Goal: Task Accomplishment & Management: Manage account settings

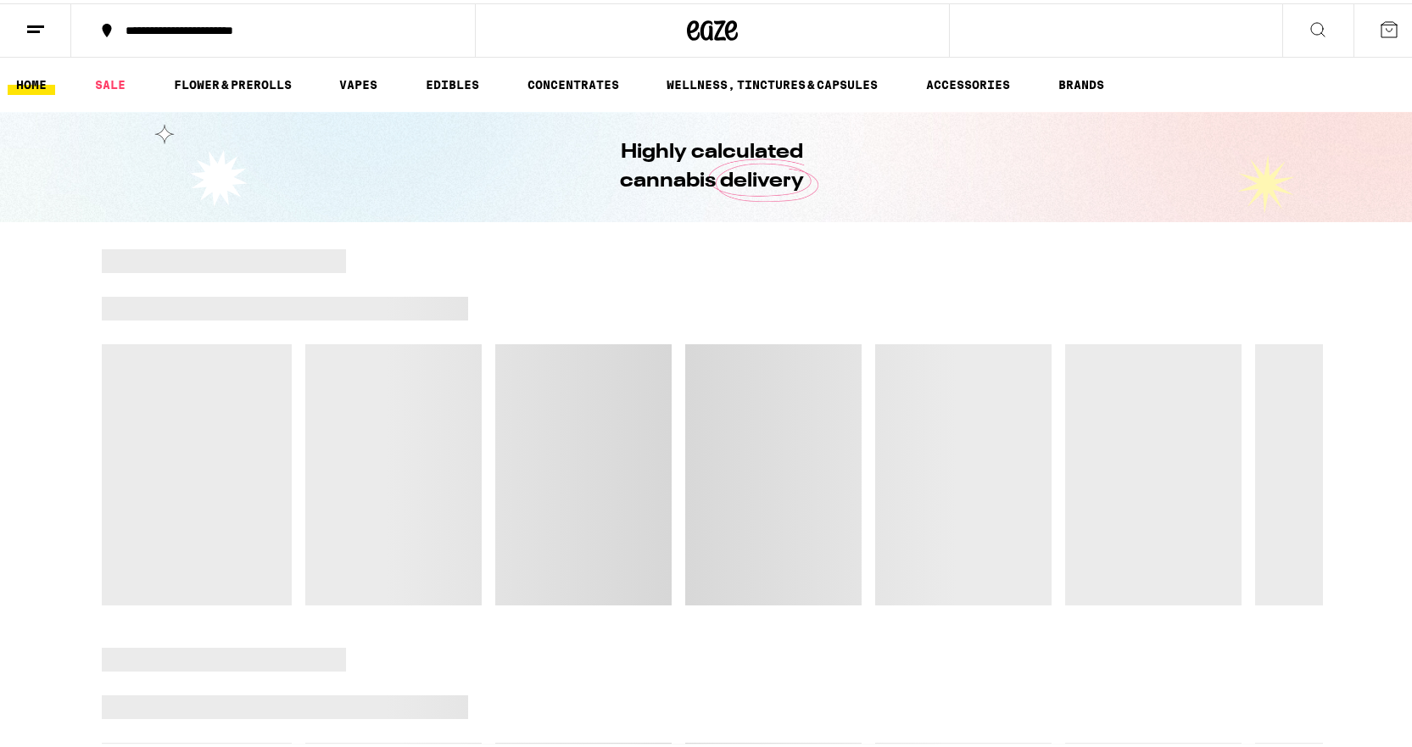
click at [21, 20] on button at bounding box center [35, 27] width 71 height 53
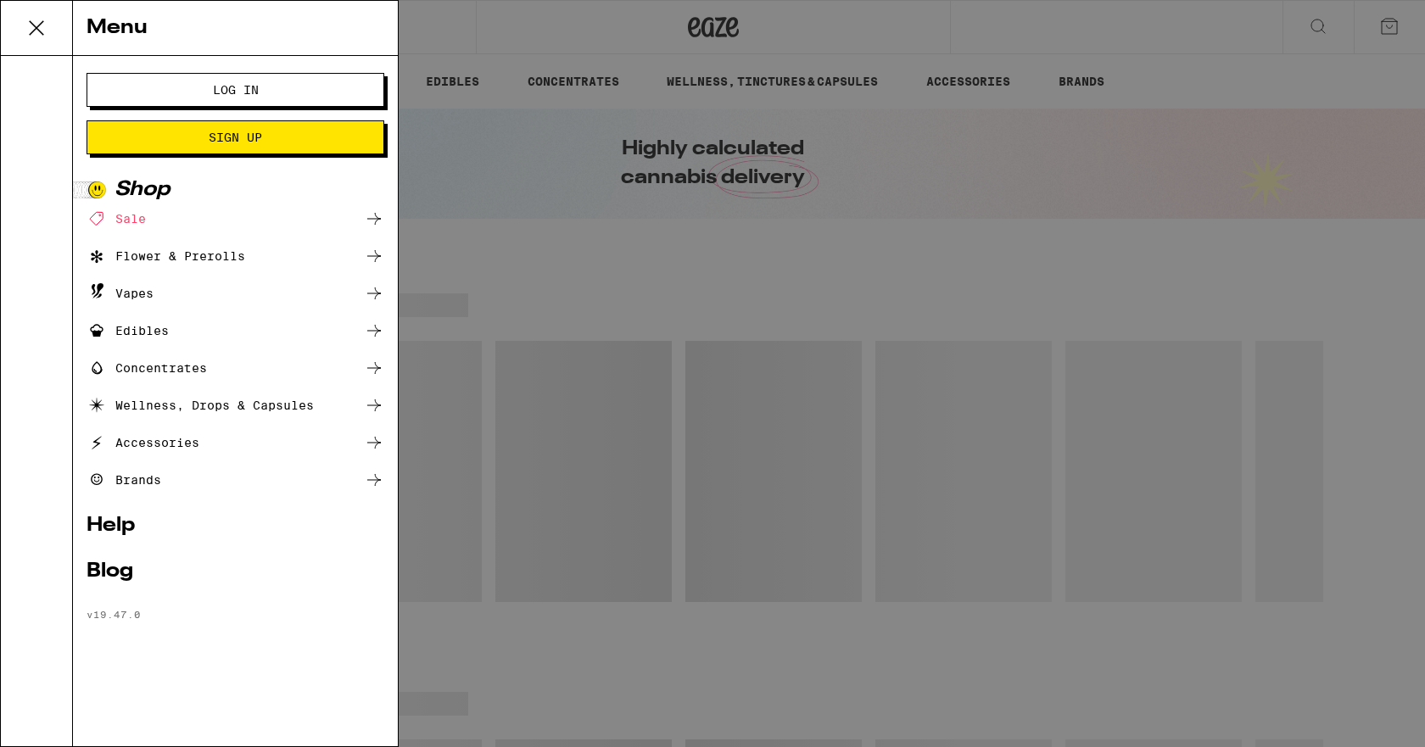
click at [222, 84] on span "Log In" at bounding box center [236, 90] width 46 height 12
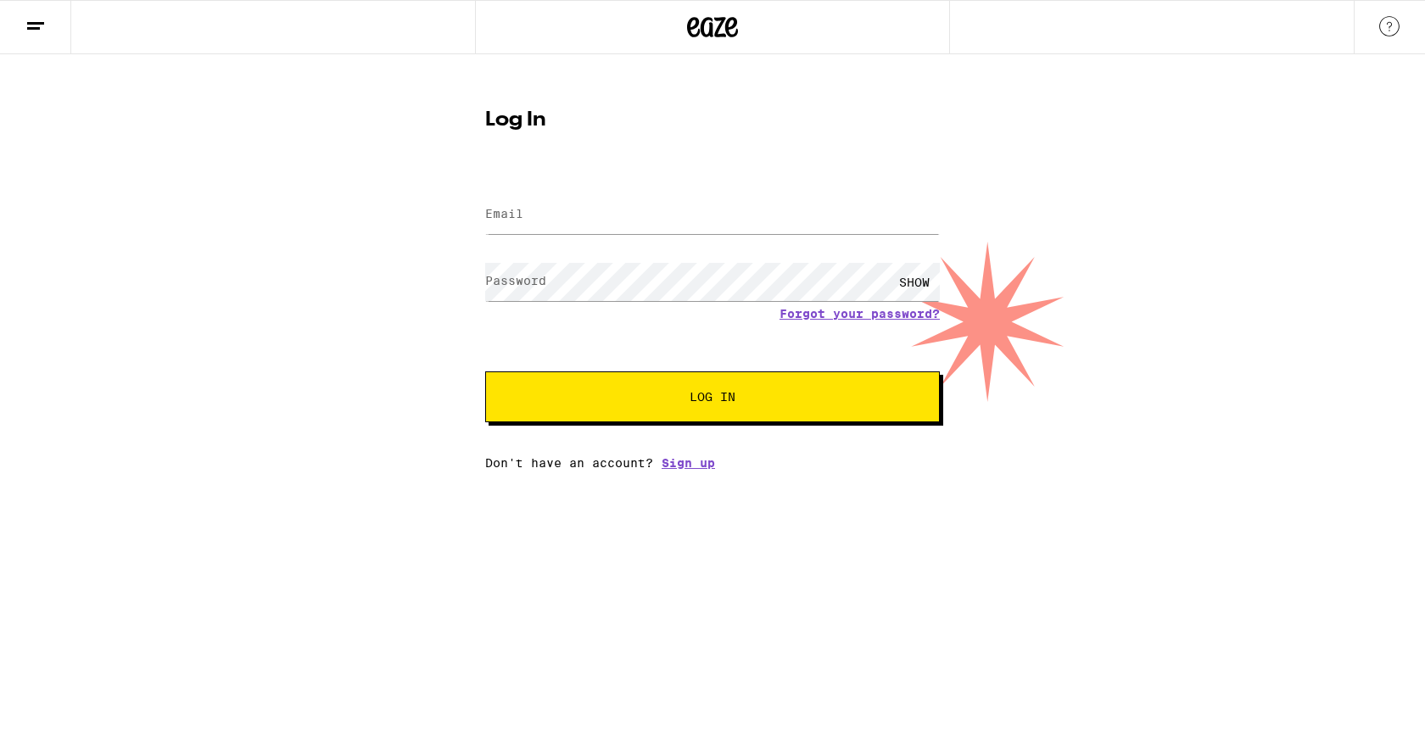
drag, startPoint x: 547, startPoint y: 178, endPoint x: 549, endPoint y: 218, distance: 39.9
click at [547, 180] on form "Email Email Password Password SHOW Forgot your password? Log In" at bounding box center [712, 297] width 455 height 249
click at [547, 227] on input "Email" at bounding box center [712, 215] width 455 height 38
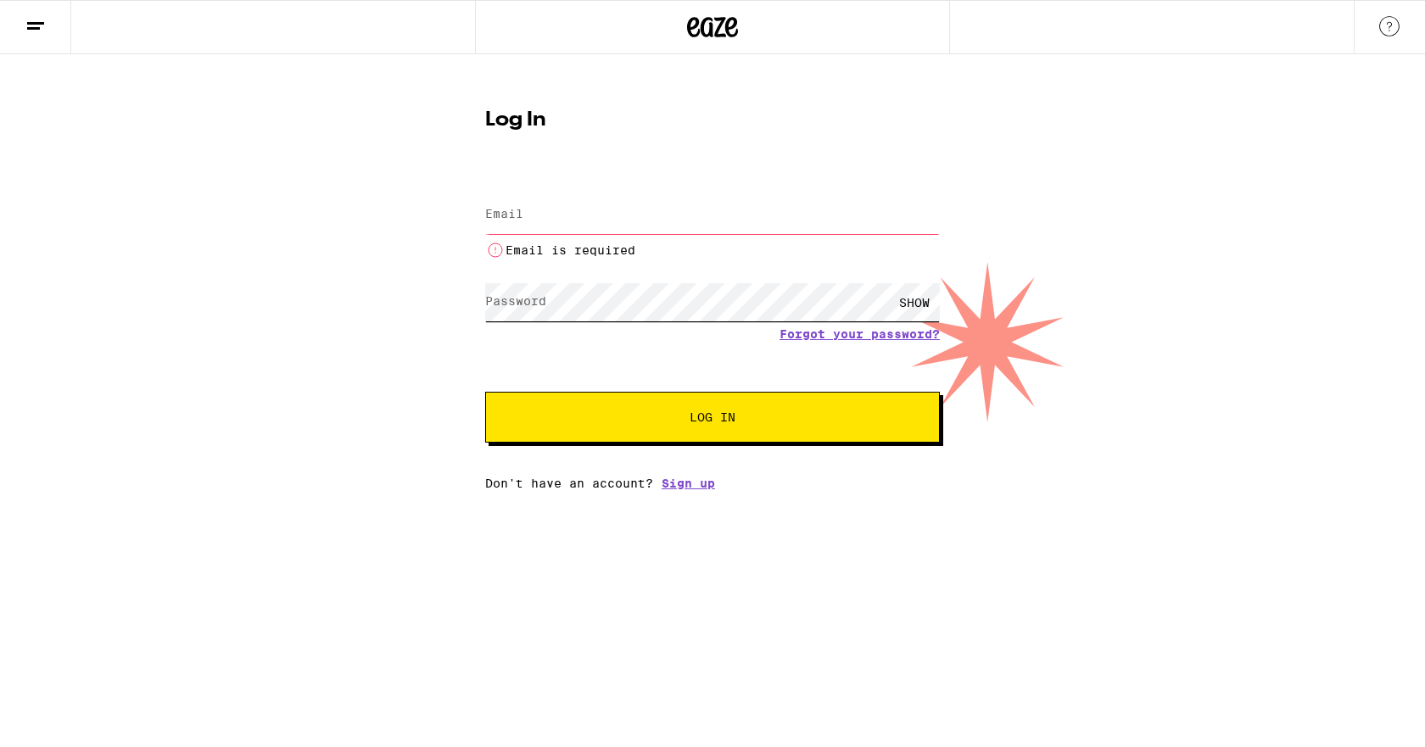
click at [596, 278] on div "SHOW" at bounding box center [712, 302] width 455 height 50
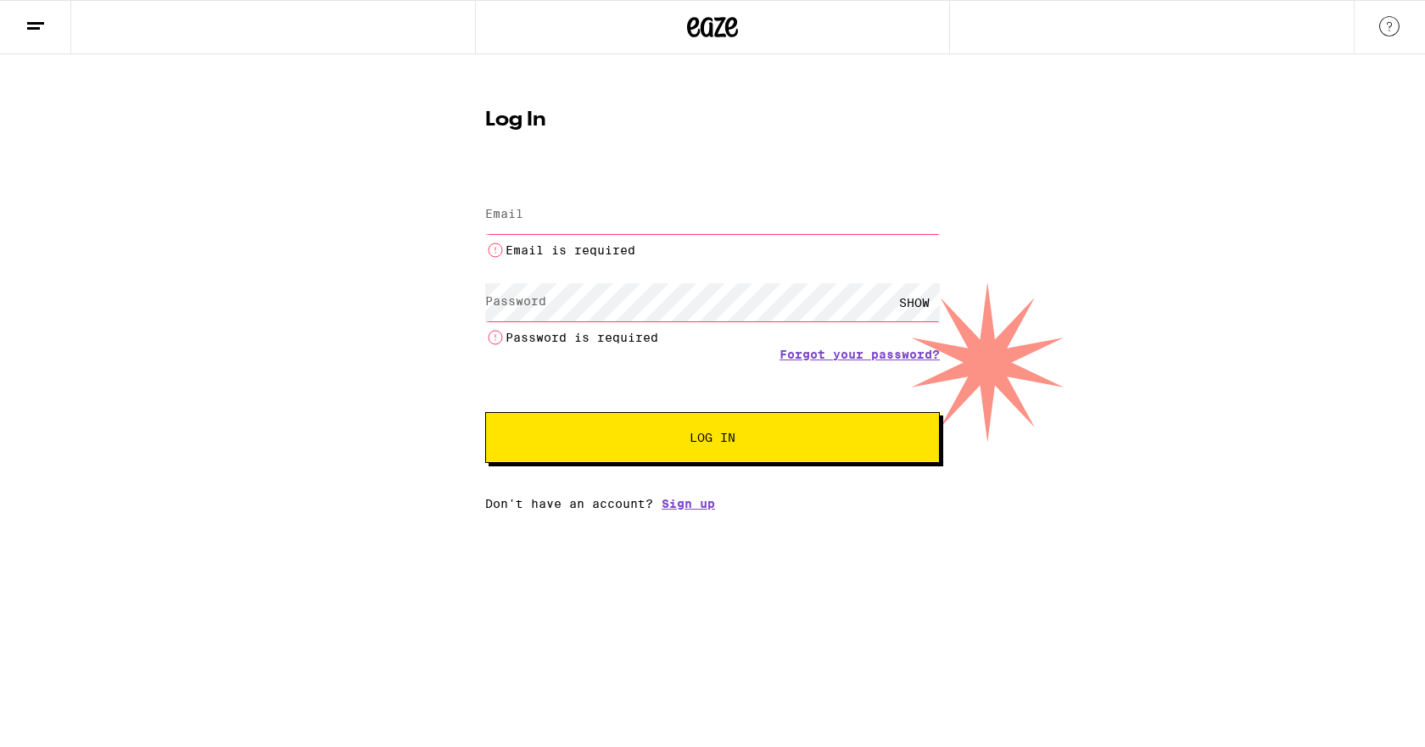
click at [567, 221] on input "Email" at bounding box center [712, 215] width 455 height 38
click at [557, 190] on div "Email is required" at bounding box center [712, 225] width 455 height 70
